Goal: Navigation & Orientation: Find specific page/section

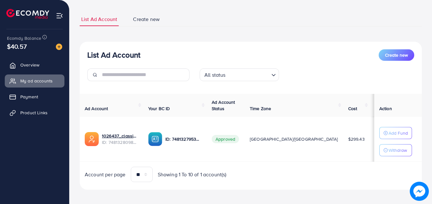
scroll to position [38, 0]
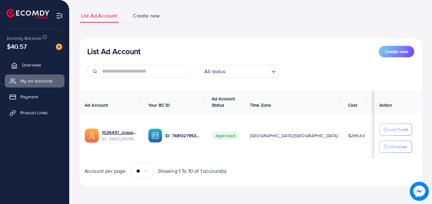
click at [37, 62] on span "Overview" at bounding box center [31, 65] width 19 height 6
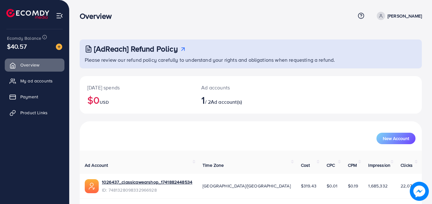
scroll to position [15, 0]
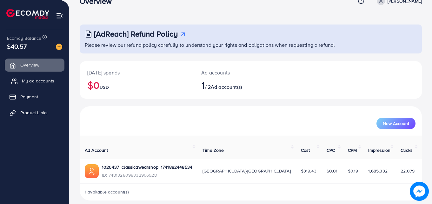
click at [39, 78] on span "My ad accounts" at bounding box center [38, 81] width 32 height 6
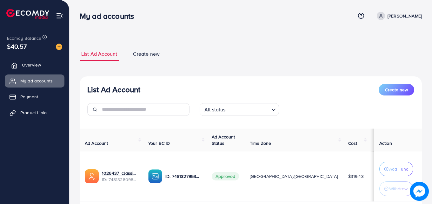
click at [29, 61] on link "Overview" at bounding box center [35, 64] width 60 height 13
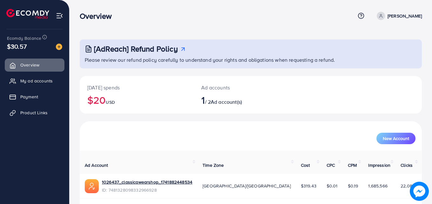
scroll to position [15, 0]
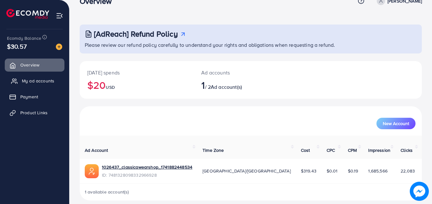
click at [30, 83] on span "My ad accounts" at bounding box center [38, 81] width 32 height 6
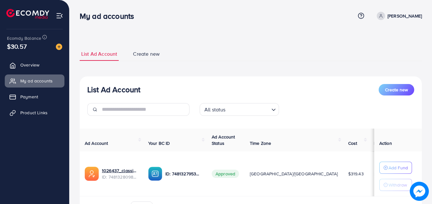
scroll to position [38, 0]
